Goal: Navigation & Orientation: Find specific page/section

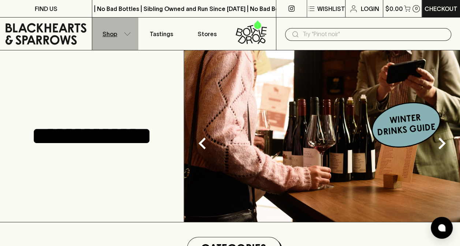
click at [127, 33] on icon "button" at bounding box center [127, 34] width 7 height 4
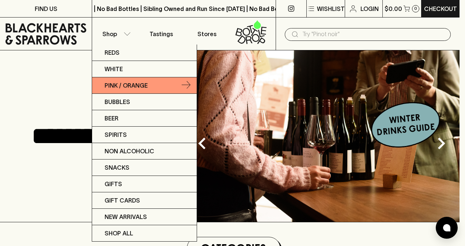
click at [123, 85] on p "Pink / Orange" at bounding box center [126, 85] width 43 height 9
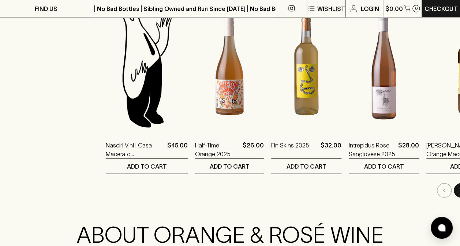
scroll to position [729, 0]
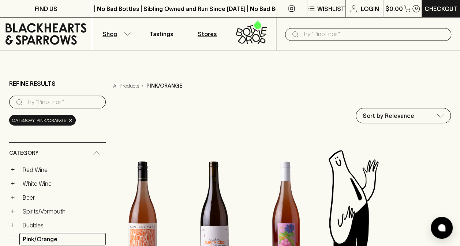
click at [207, 31] on p "Stores" at bounding box center [206, 34] width 19 height 9
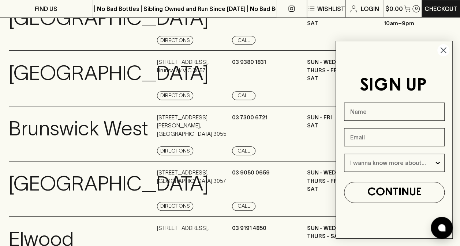
scroll to position [196, 0]
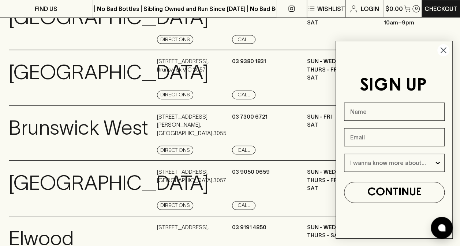
click at [443, 52] on circle "Close dialog" at bounding box center [443, 50] width 12 height 12
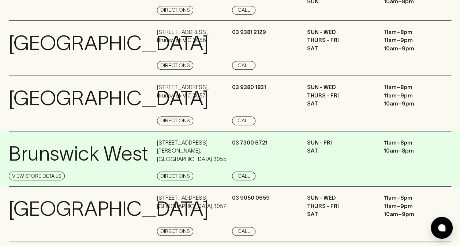
scroll to position [0, 0]
